Goal: Find contact information: Find contact information

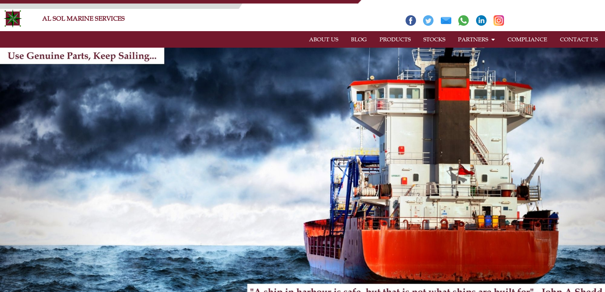
click at [575, 39] on link "CONTACT US" at bounding box center [579, 39] width 51 height 15
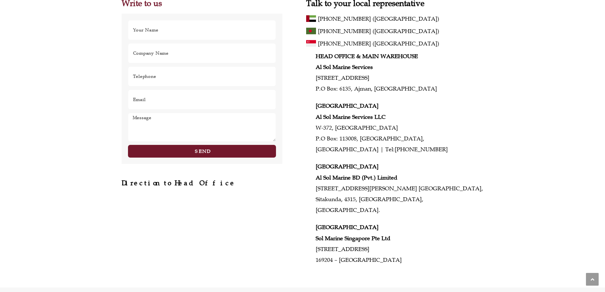
scroll to position [304, 0]
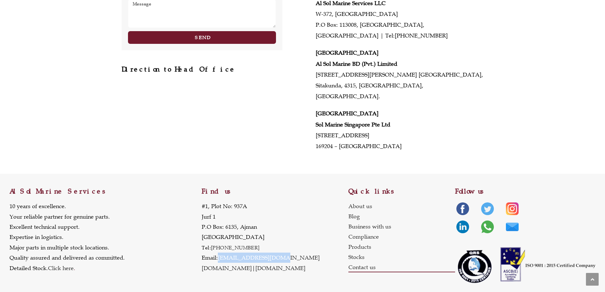
drag, startPoint x: 276, startPoint y: 248, endPoint x: 219, endPoint y: 247, distance: 56.9
click at [219, 247] on p "#1, Plot No: 937A Jurf 1 P.O Box: 6135, Ajman United Arab Emirates Tel: +971 6 …" at bounding box center [261, 237] width 118 height 72
copy link "[EMAIL_ADDRESS][DOMAIN_NAME]"
